Goal: Task Accomplishment & Management: Use online tool/utility

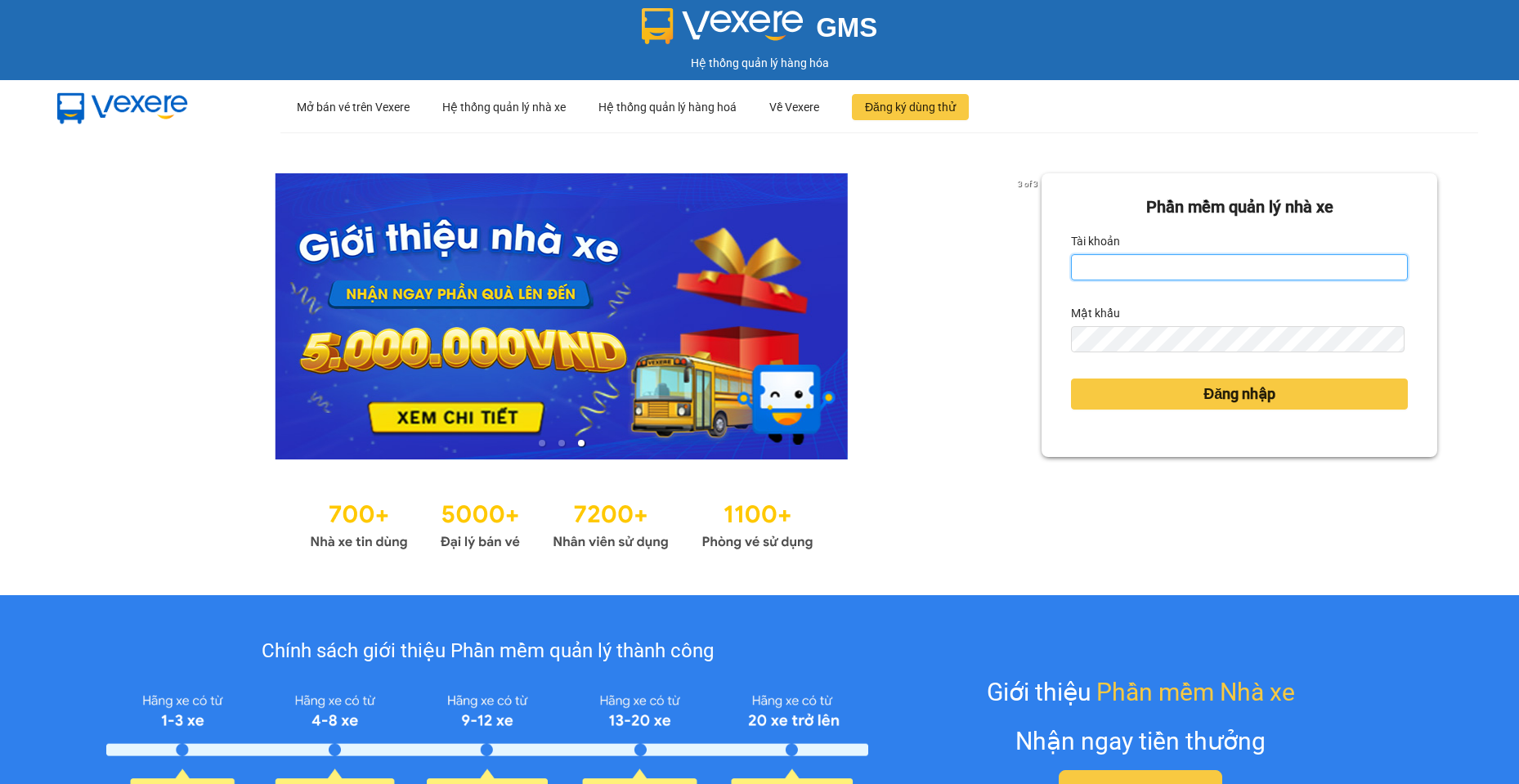
click at [1210, 272] on input "Tài khoản" at bounding box center [1240, 267] width 337 height 26
type input "camtu.namhailimo"
click at [1131, 353] on form "Phần mềm quản lý nhà xe Tài khoản camtu.namhailimo Mật khẩu Đăng nhập" at bounding box center [1240, 314] width 337 height 241
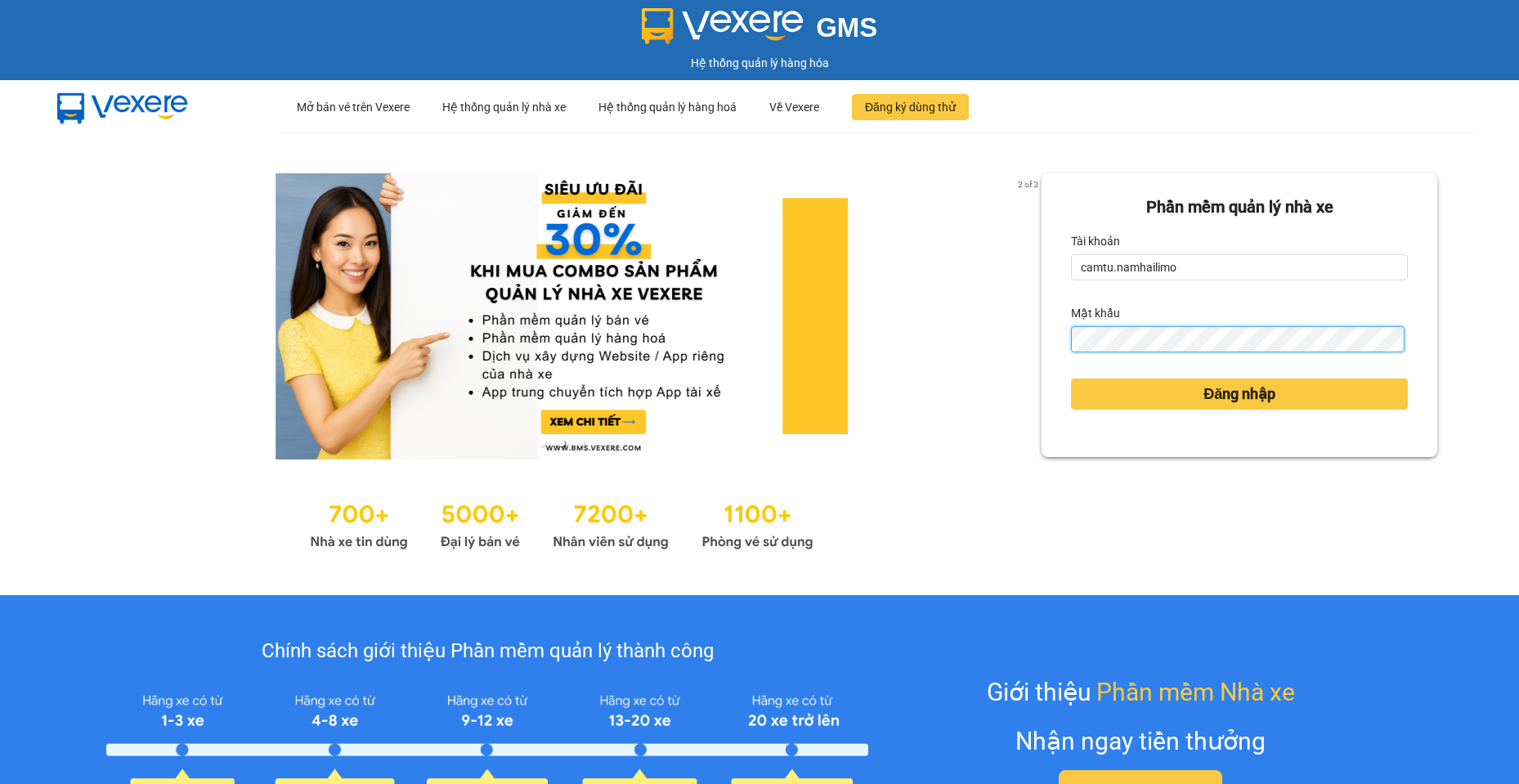
click at [1071, 378] on button "Đăng nhập" at bounding box center [1240, 393] width 337 height 31
